Goal: Task Accomplishment & Management: Manage account settings

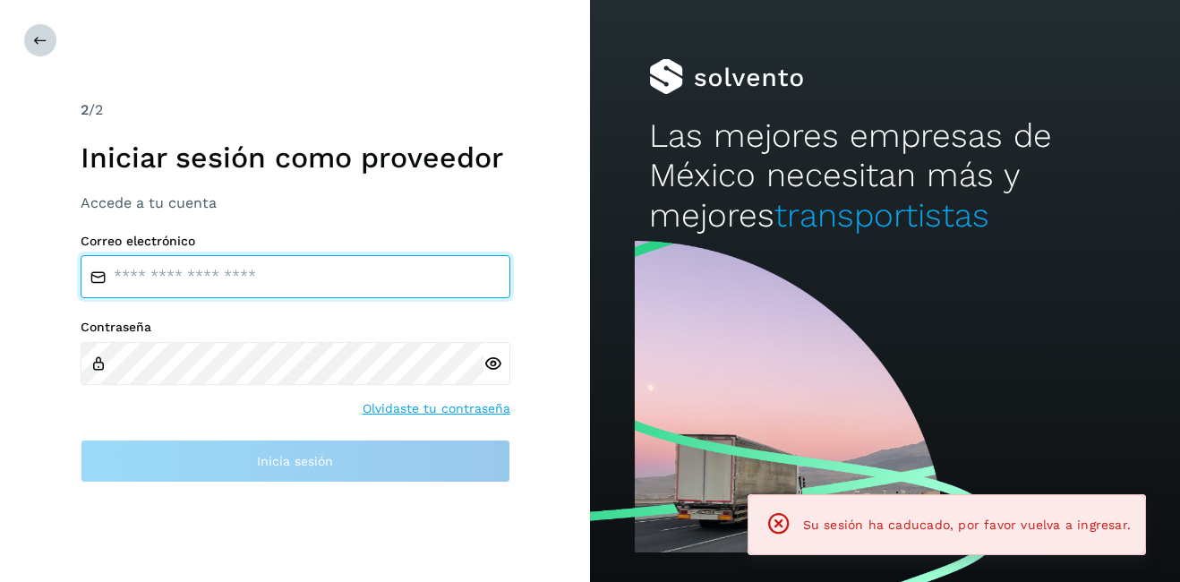
type input "**********"
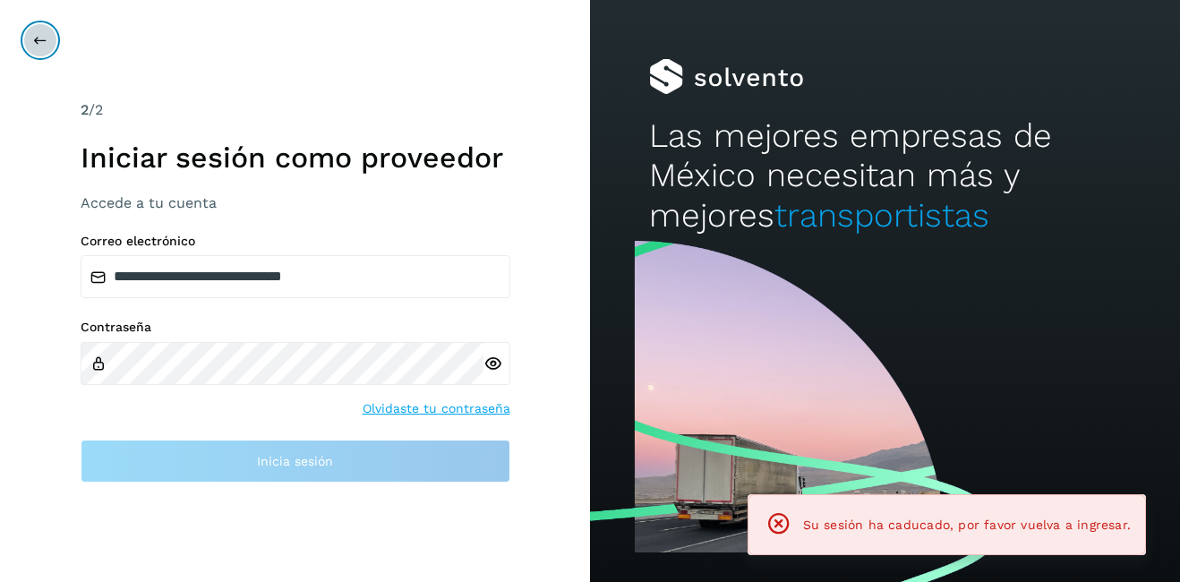
click at [40, 41] on icon at bounding box center [40, 40] width 14 height 14
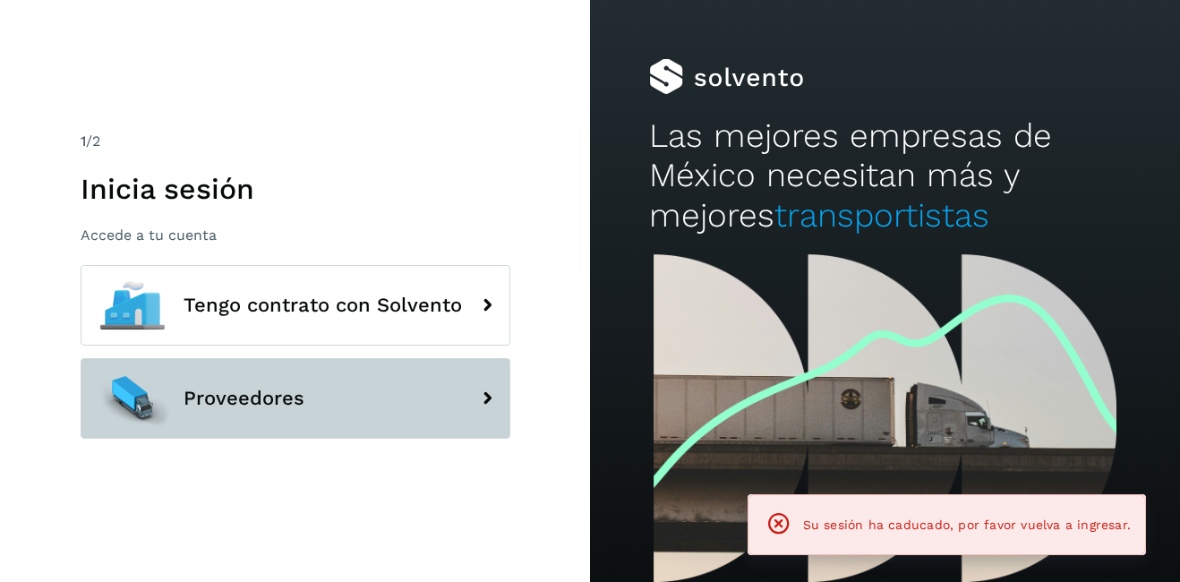
click at [235, 386] on button "Proveedores" at bounding box center [296, 398] width 430 height 81
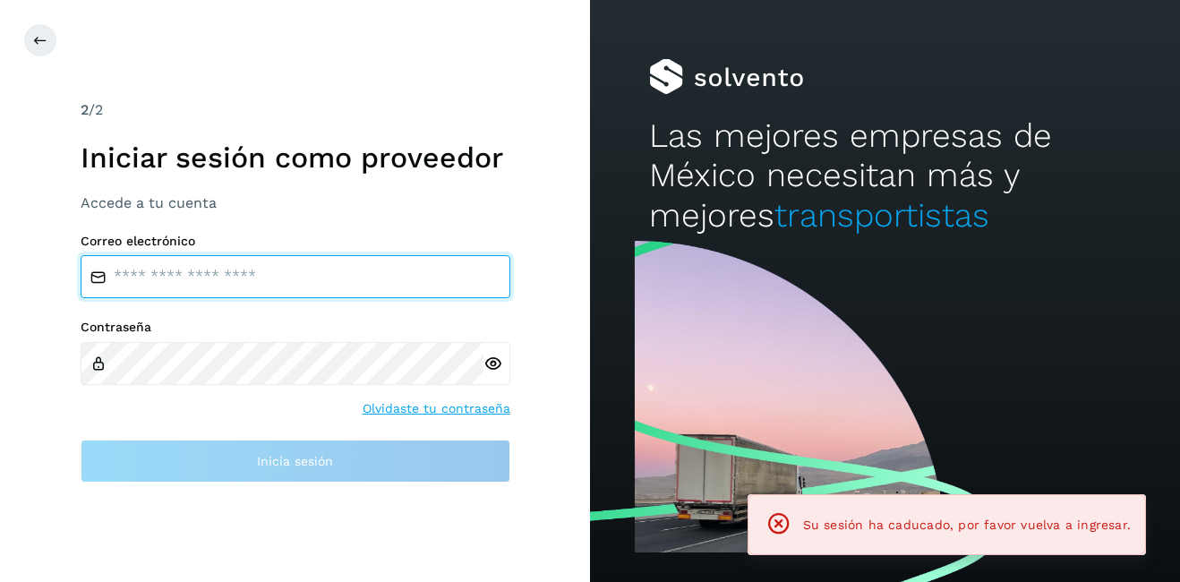
type input "**********"
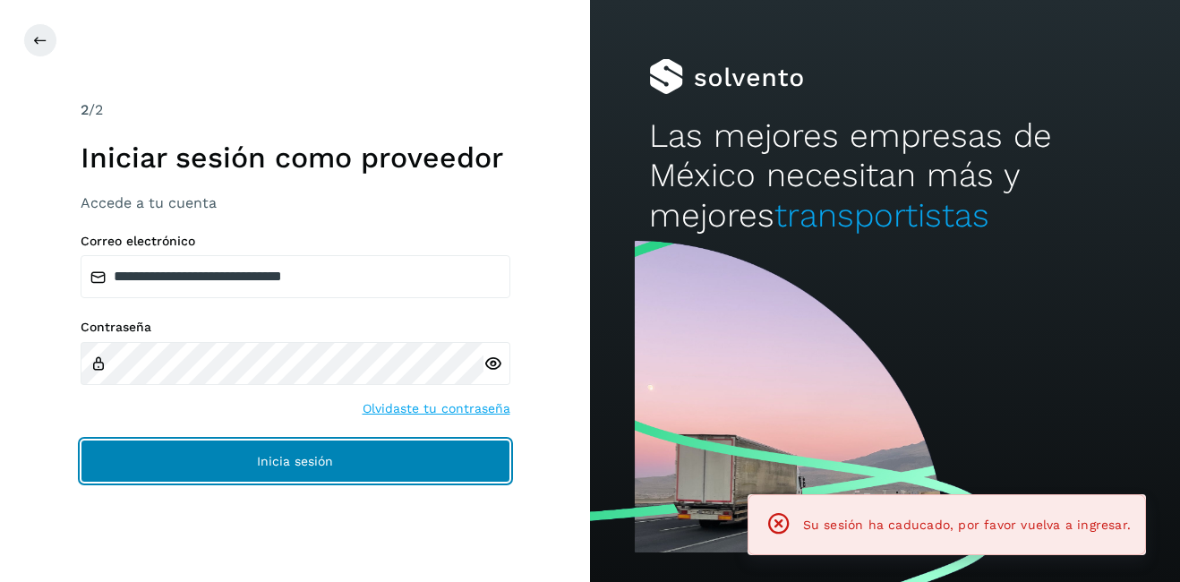
click at [259, 450] on button "Inicia sesión" at bounding box center [296, 461] width 430 height 43
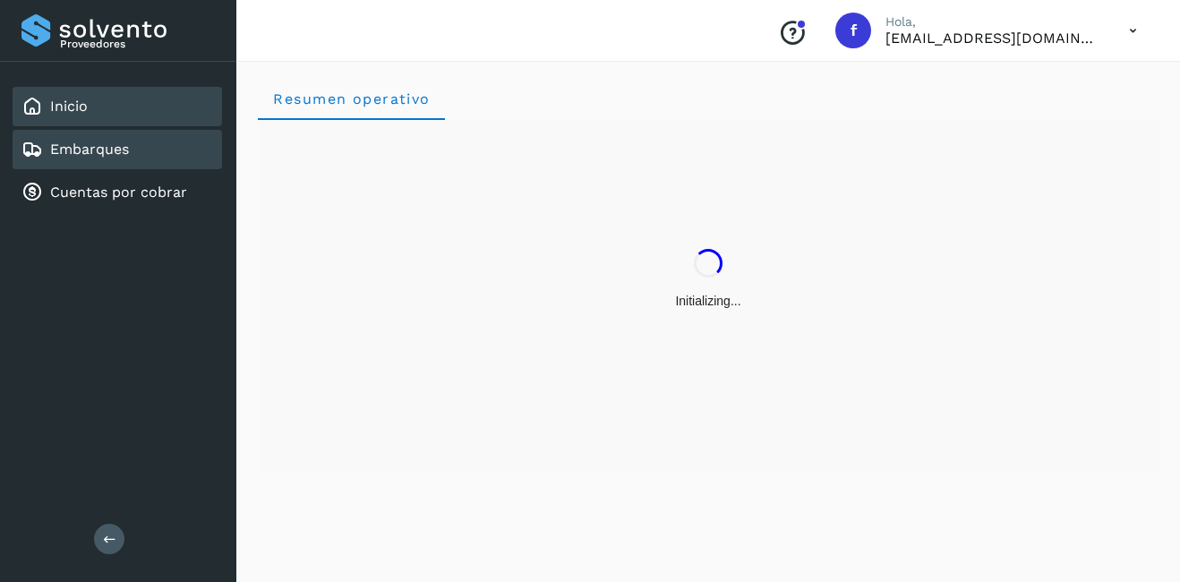
click at [88, 149] on link "Embarques" at bounding box center [89, 149] width 79 height 17
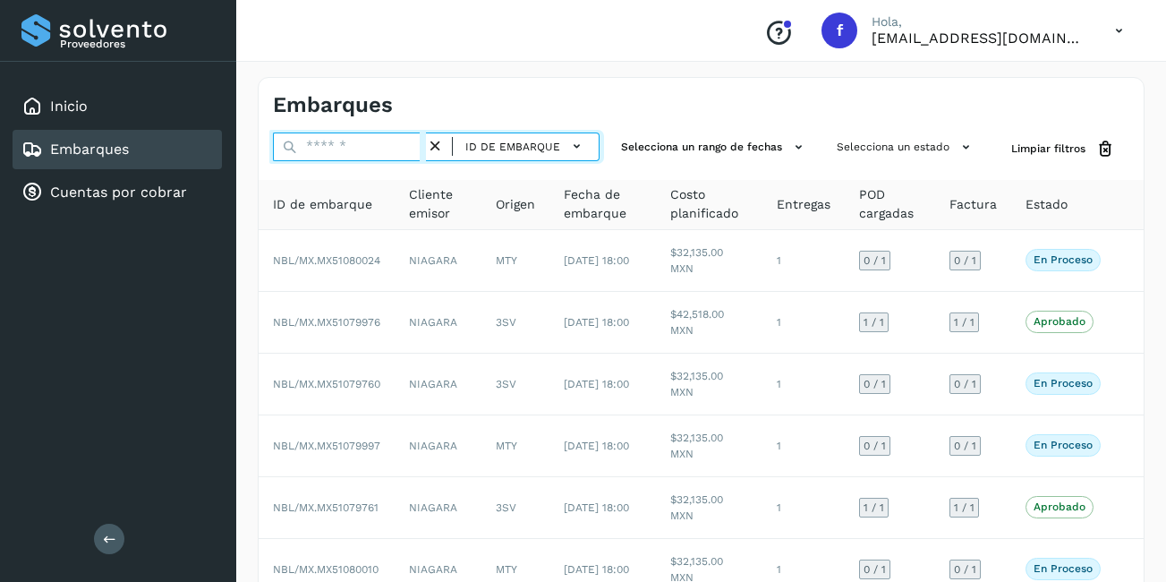
click at [342, 139] on input "text" at bounding box center [349, 146] width 153 height 29
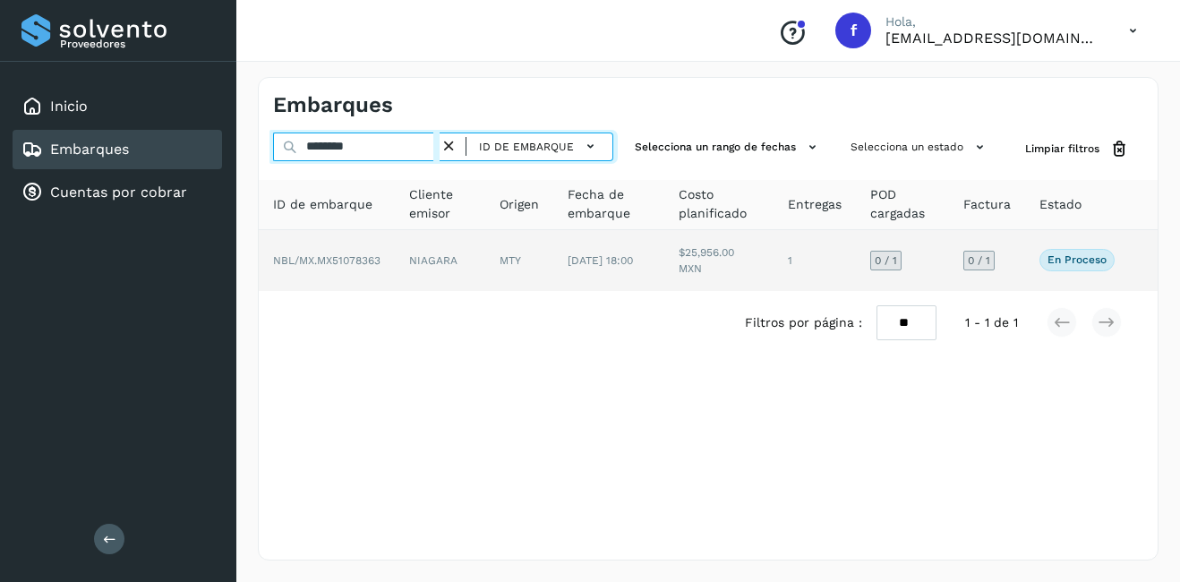
type input "********"
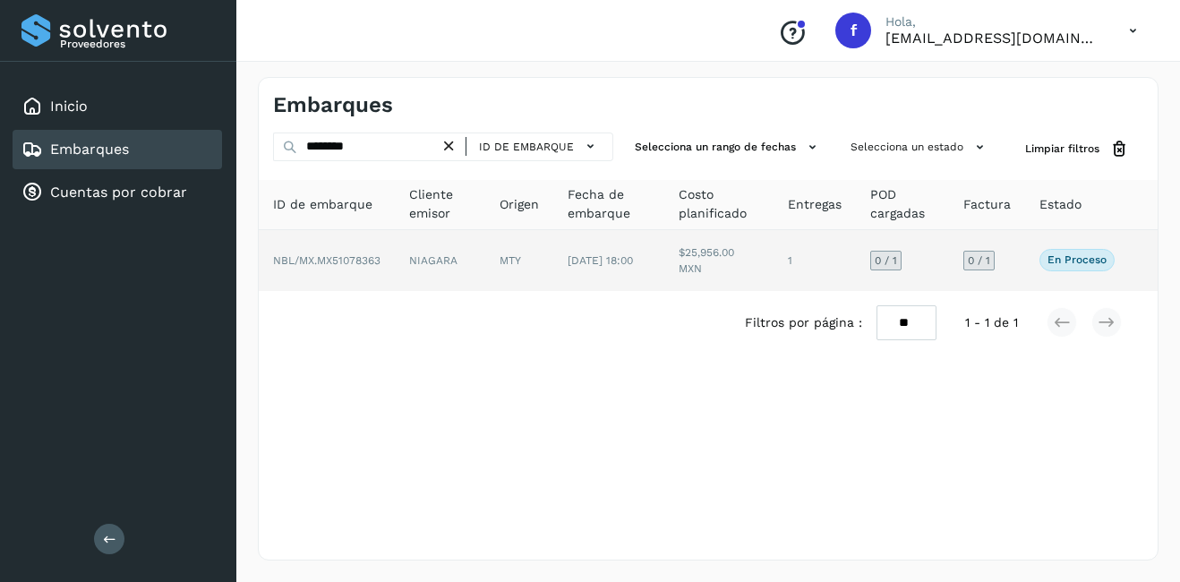
click at [799, 255] on td "1" at bounding box center [814, 260] width 82 height 61
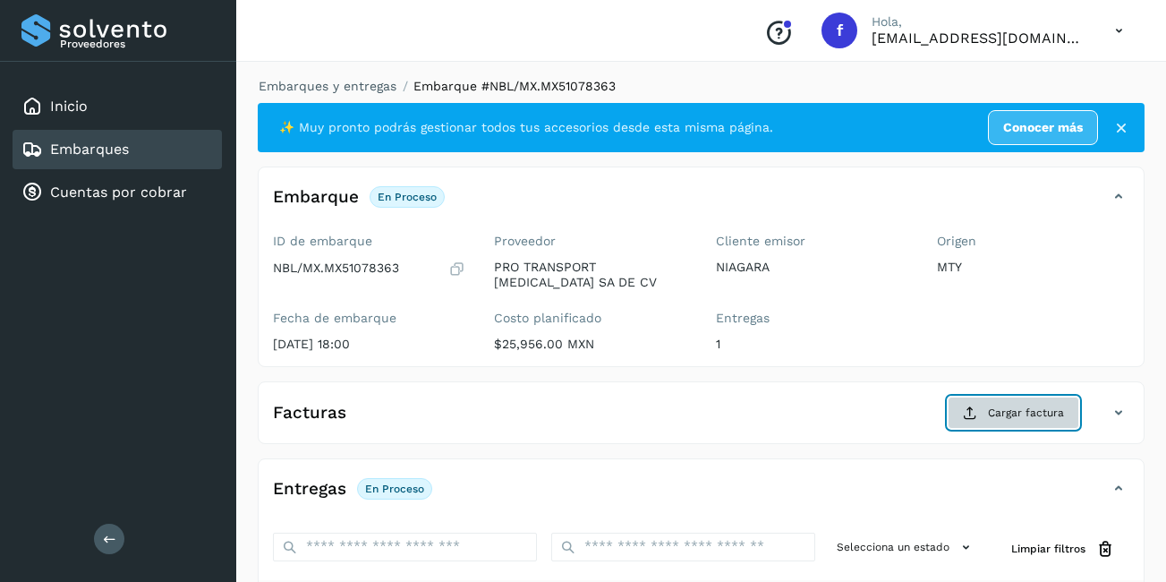
click at [1012, 416] on span "Cargar factura" at bounding box center [1026, 413] width 76 height 16
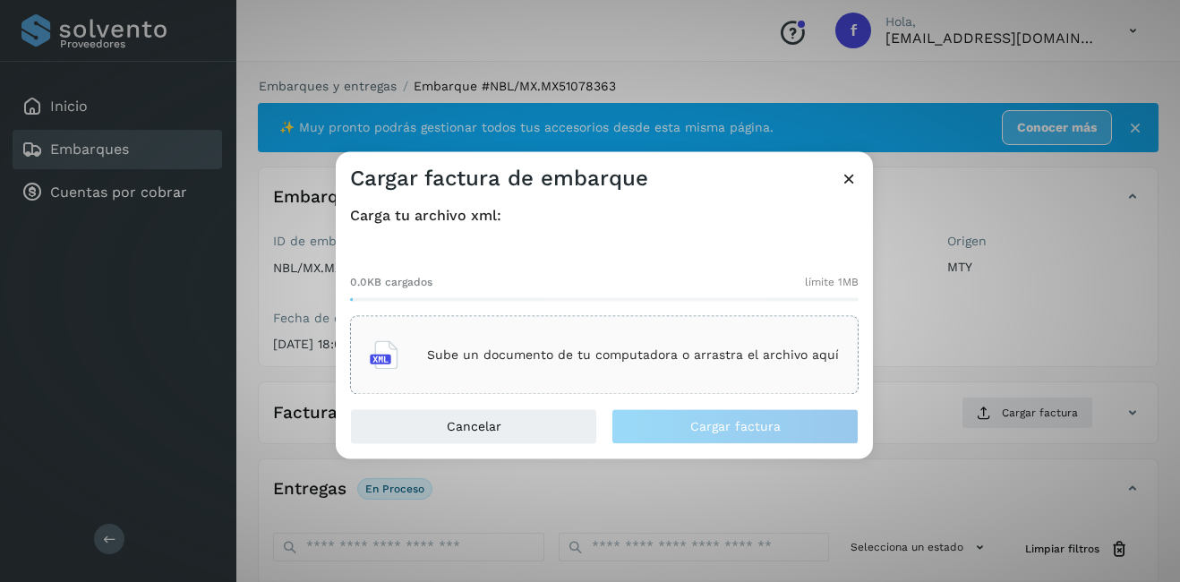
click at [510, 350] on p "Sube un documento de tu computadora o arrastra el archivo aquí" at bounding box center [633, 354] width 412 height 15
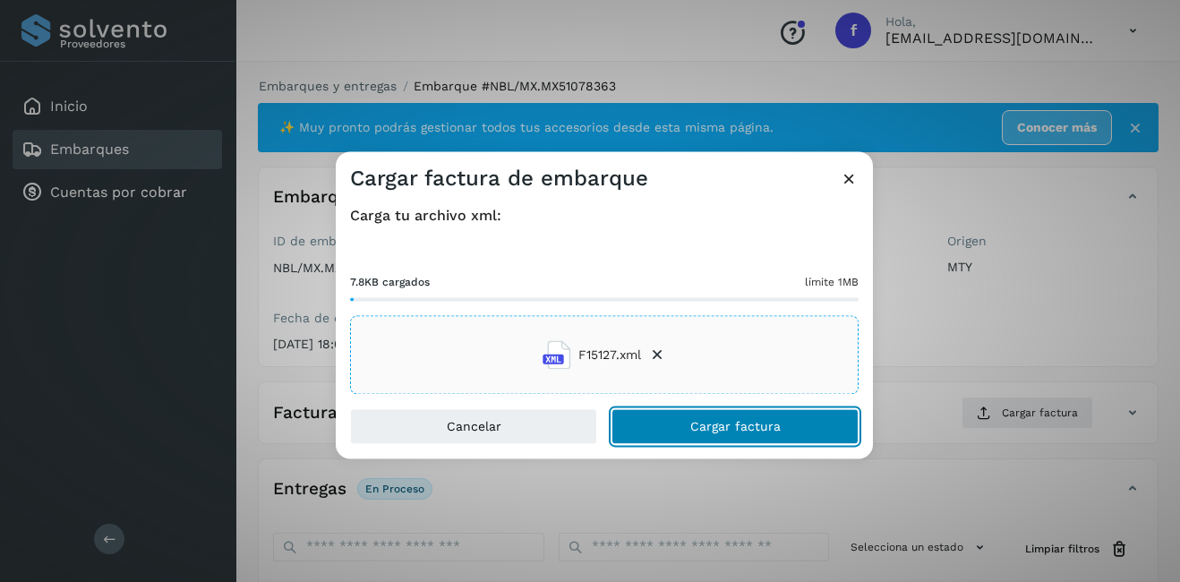
drag, startPoint x: 693, startPoint y: 429, endPoint x: 835, endPoint y: 445, distance: 143.2
click at [693, 428] on span "Cargar factura" at bounding box center [735, 427] width 90 height 13
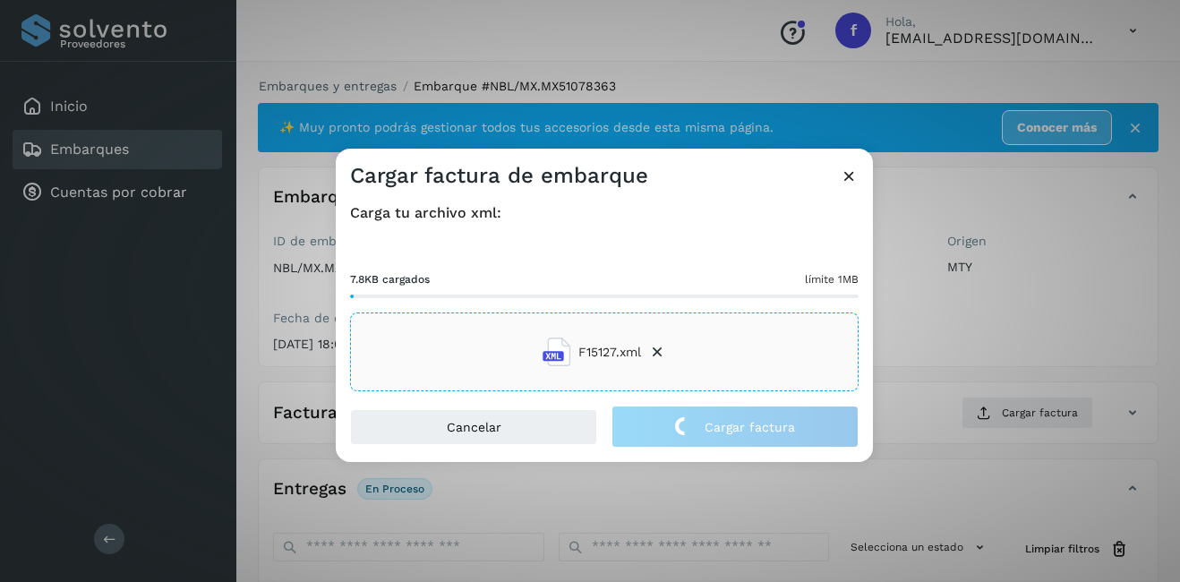
click at [1064, 353] on div "Cargar factura de embarque Carga tu archivo xml: 7.8KB cargados límite 1MB F151…" at bounding box center [590, 291] width 1180 height 582
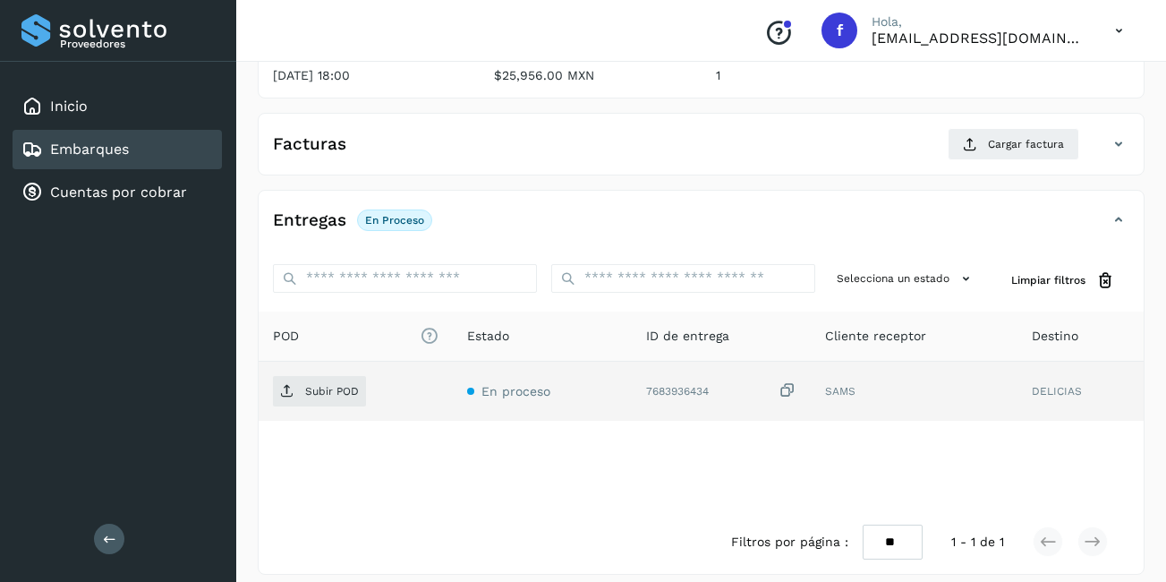
scroll to position [283, 0]
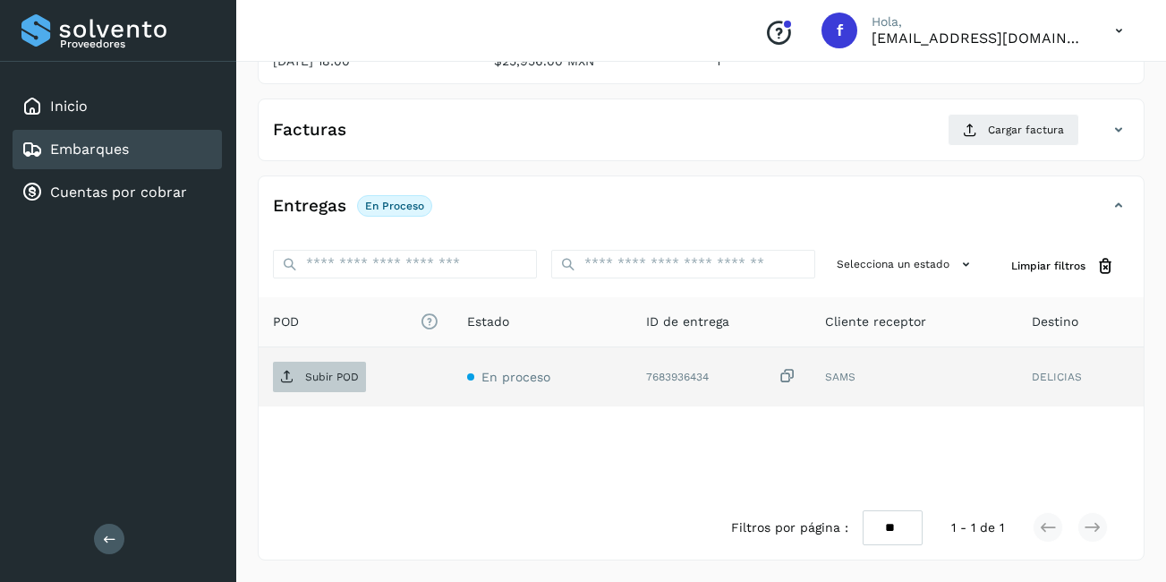
click at [337, 385] on span "Subir POD" at bounding box center [319, 377] width 93 height 29
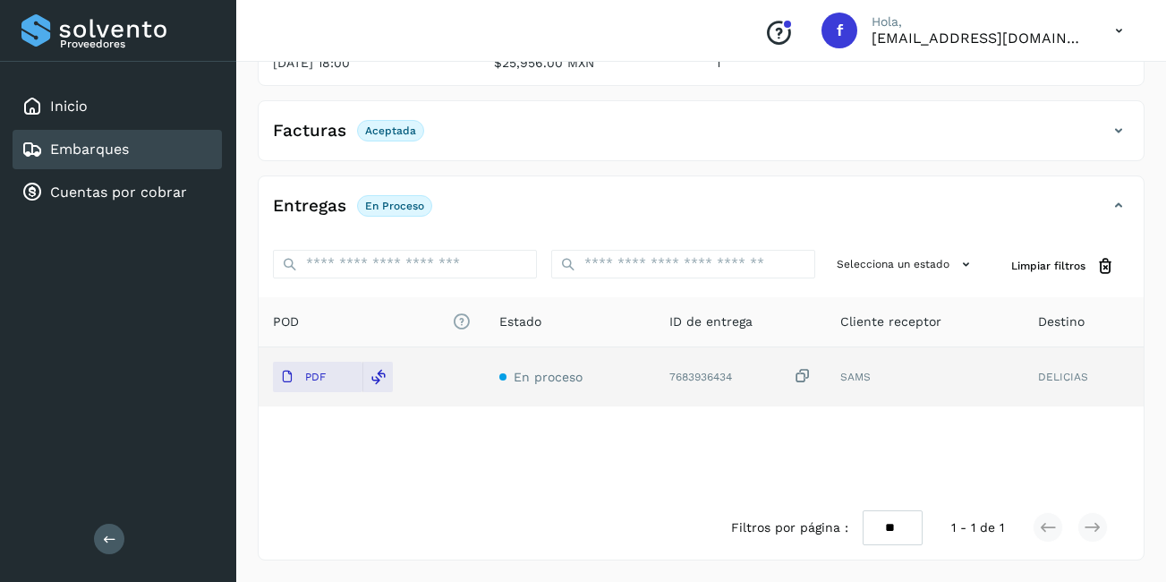
scroll to position [281, 0]
